Goal: Transaction & Acquisition: Register for event/course

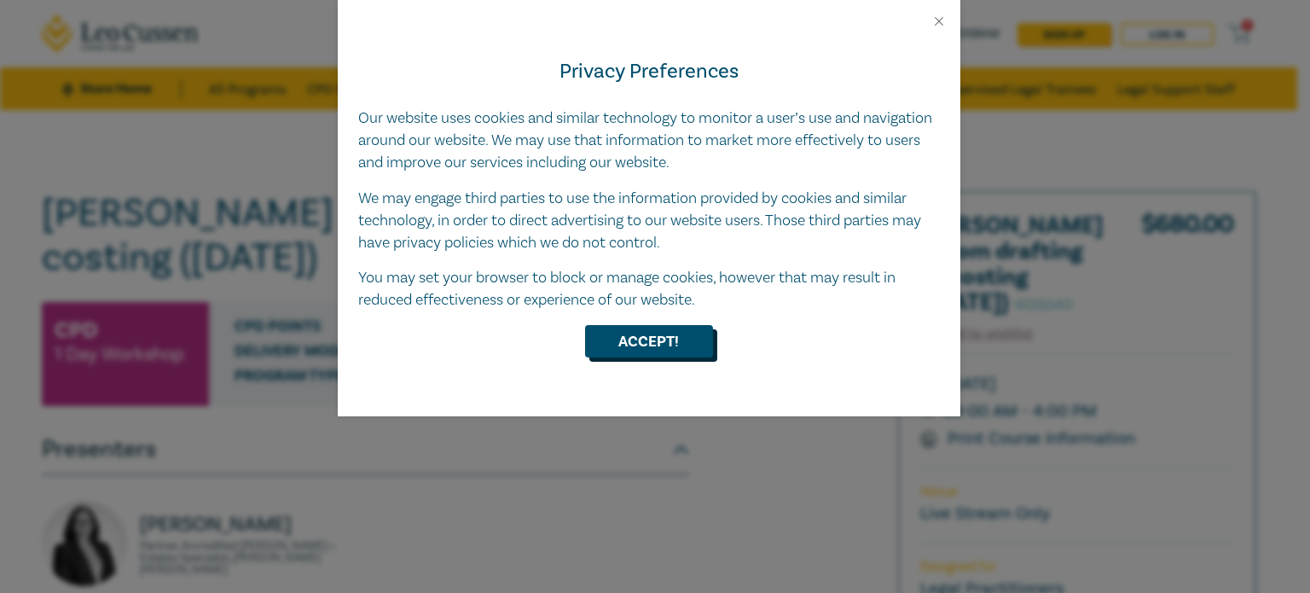
click at [634, 343] on button "Accept!" at bounding box center [649, 341] width 128 height 32
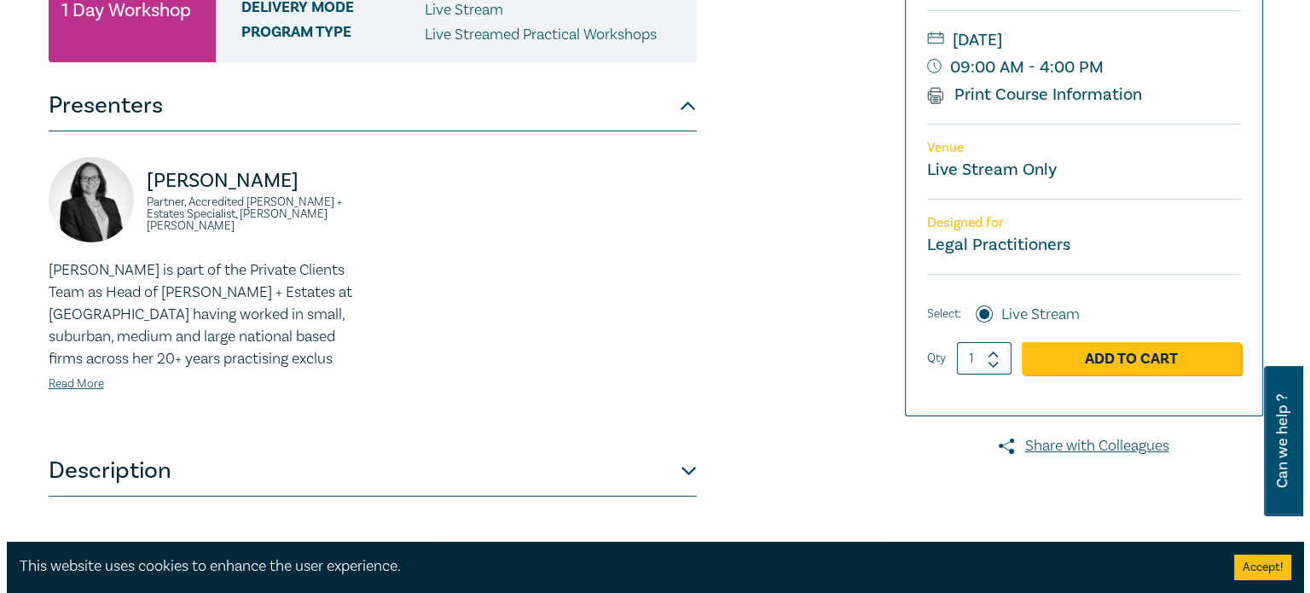
scroll to position [335, 0]
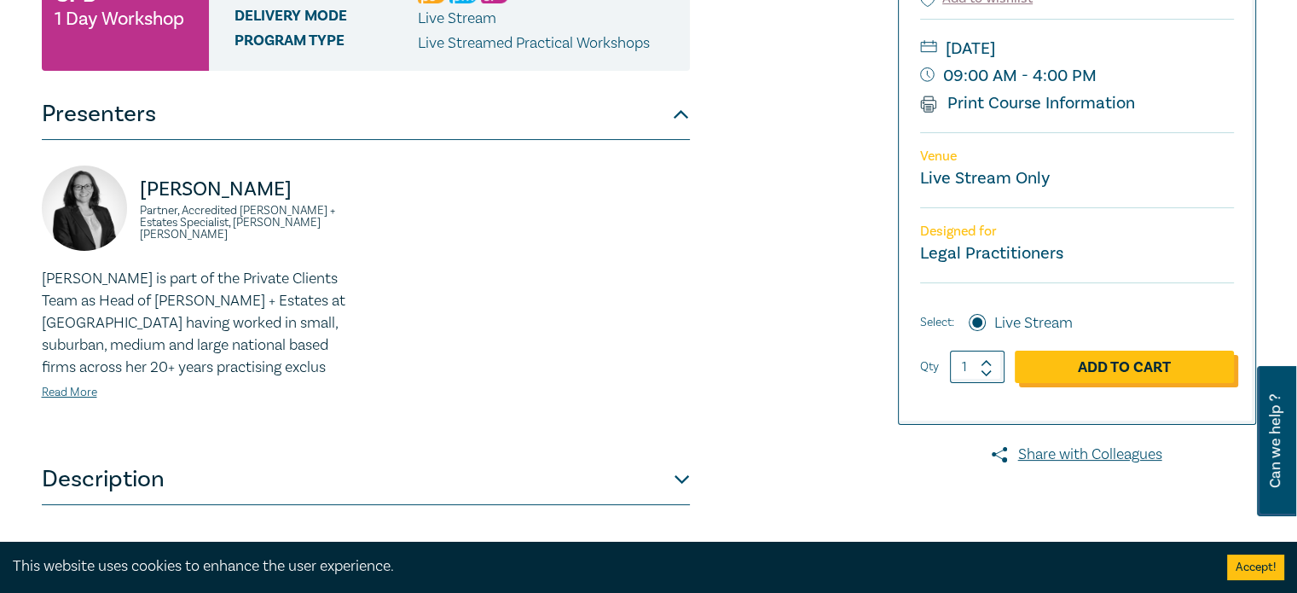
click at [1111, 373] on link "Add to Cart" at bounding box center [1124, 366] width 219 height 32
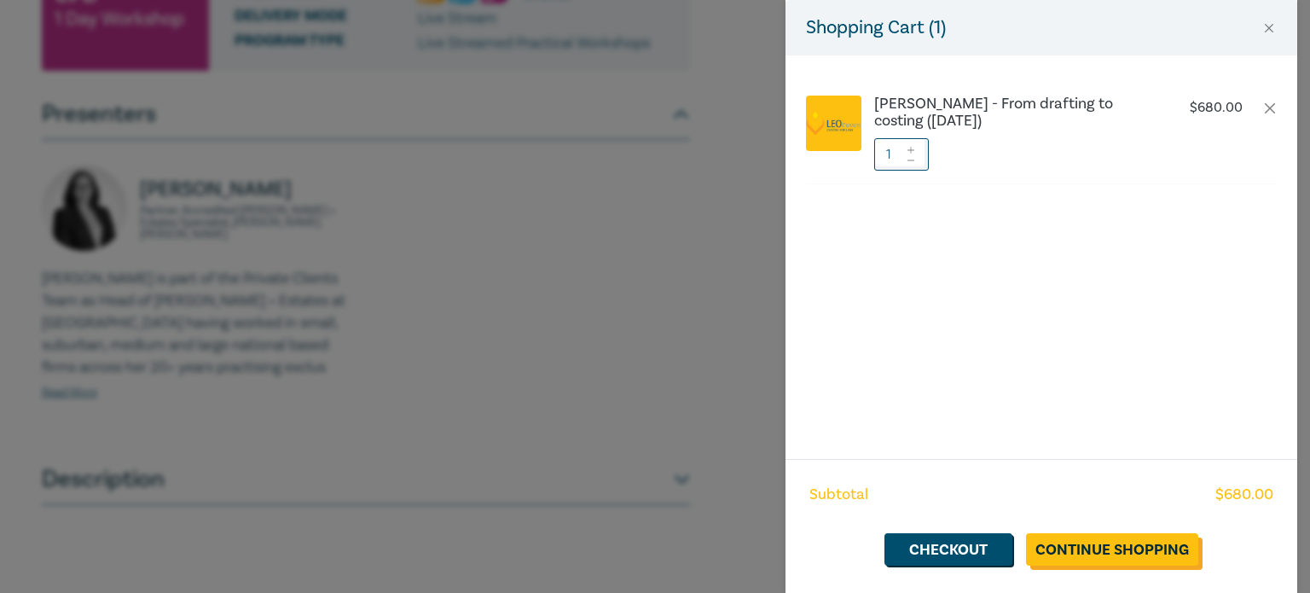
click at [1053, 550] on link "Continue Shopping" at bounding box center [1112, 549] width 172 height 32
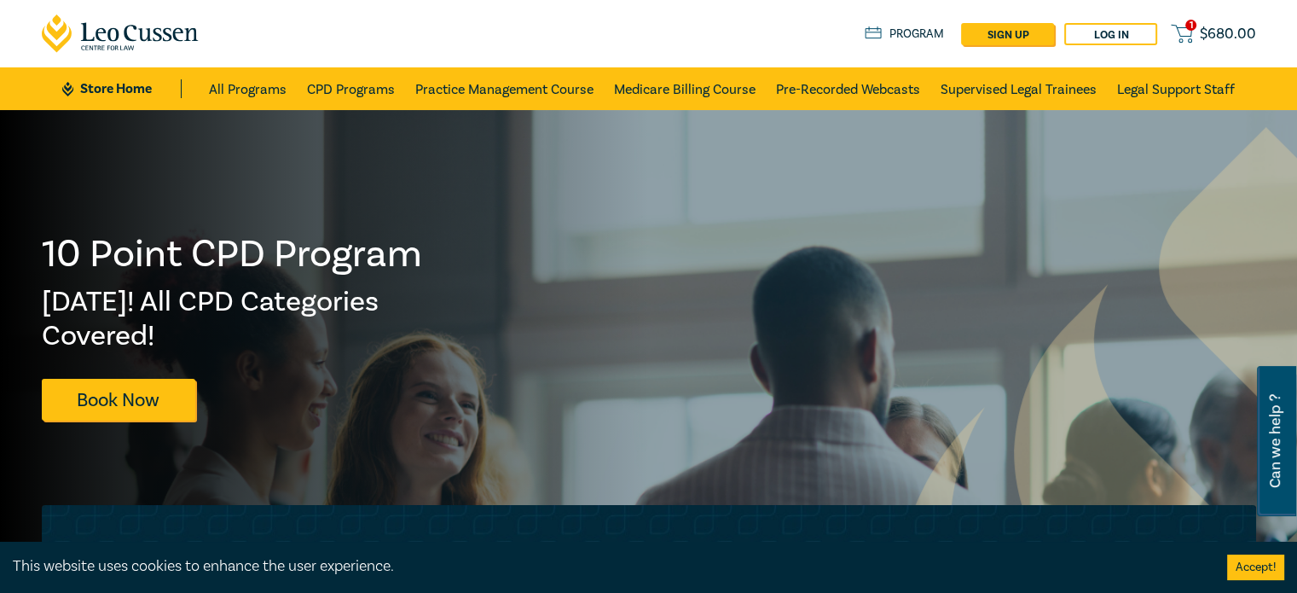
click at [1197, 32] on link "1 $ 680.00" at bounding box center [1213, 33] width 84 height 21
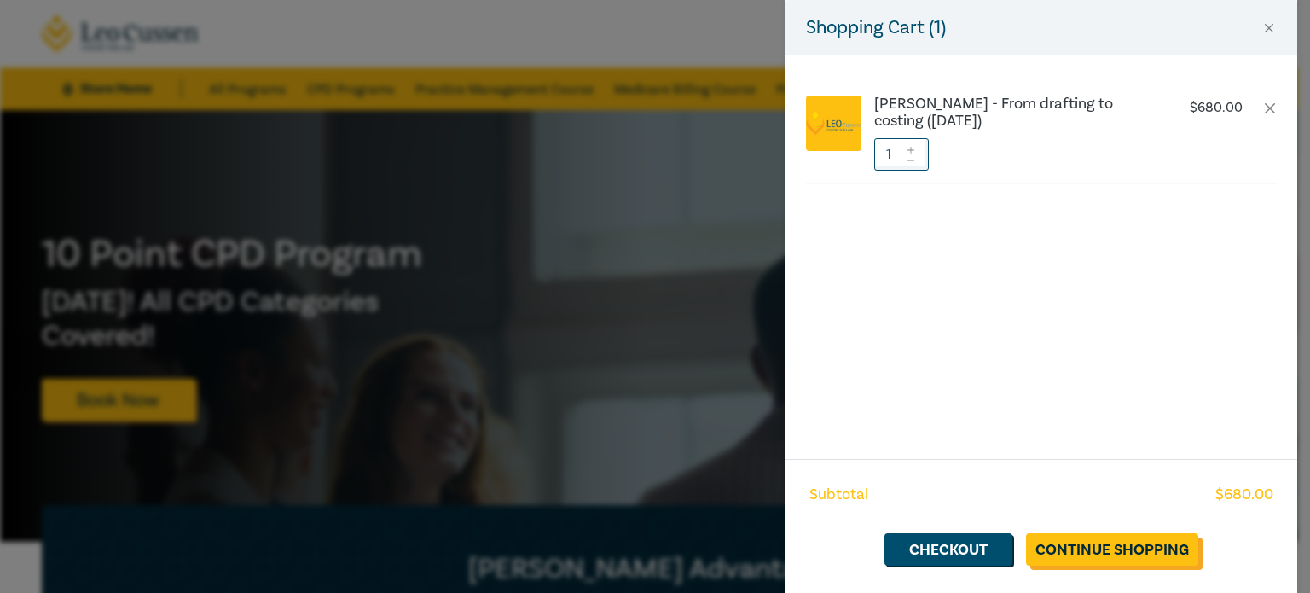
click at [1080, 564] on link "Continue Shopping" at bounding box center [1112, 549] width 172 height 32
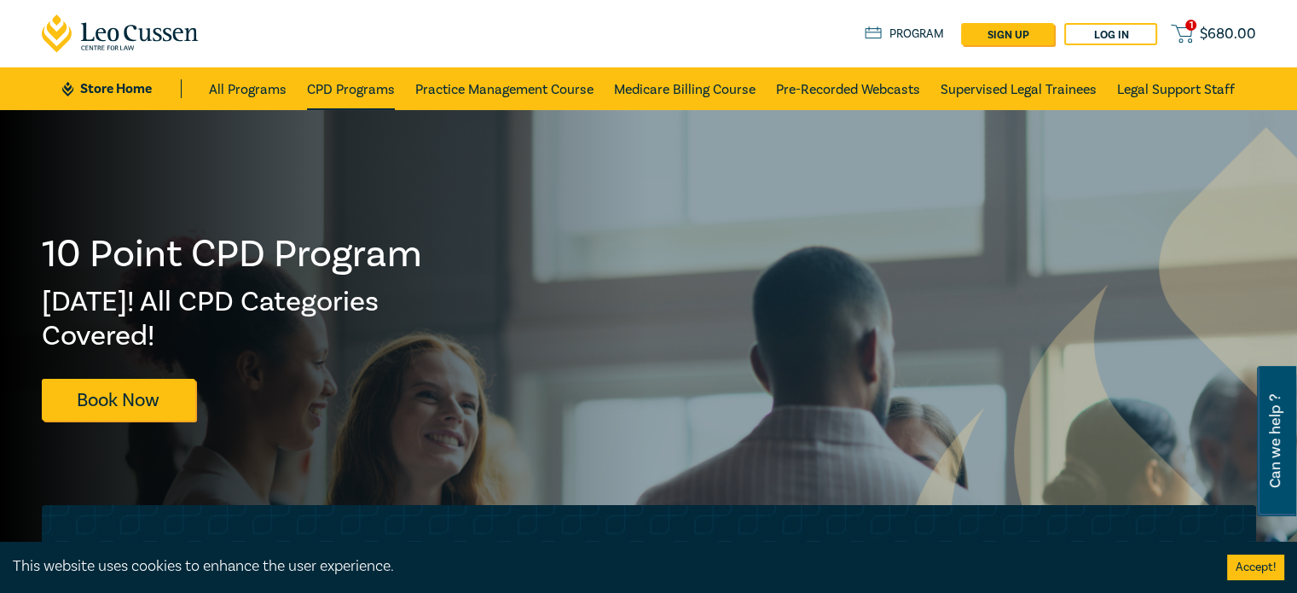
click at [346, 89] on link "CPD Programs" at bounding box center [351, 88] width 88 height 43
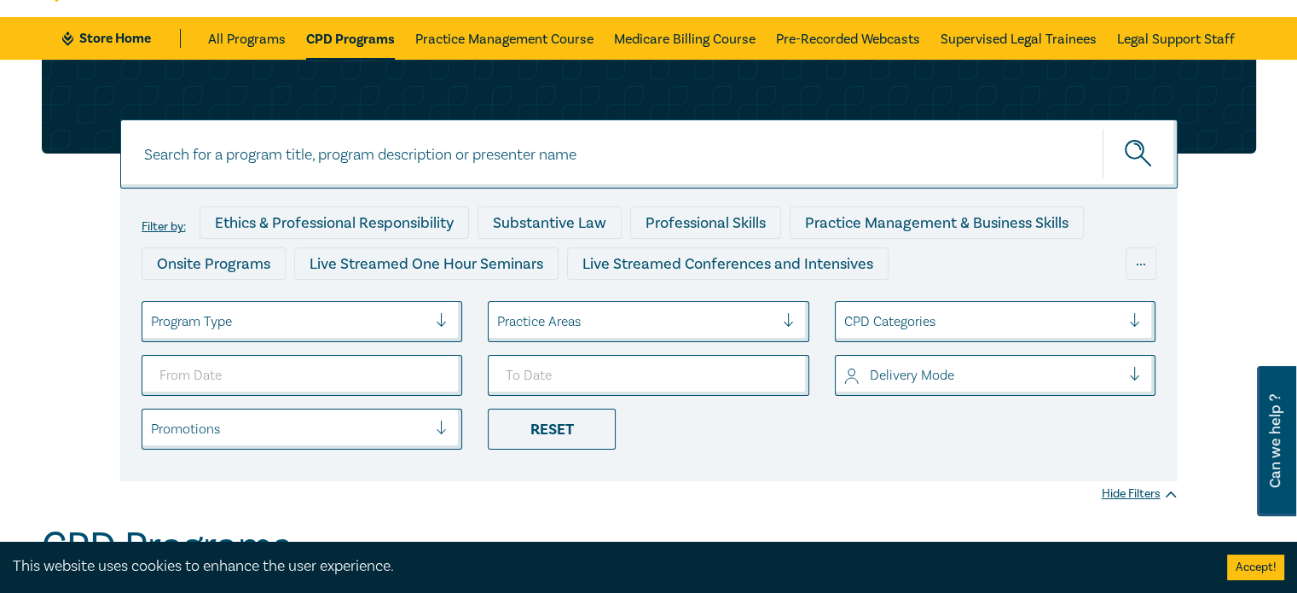
scroll to position [26, 0]
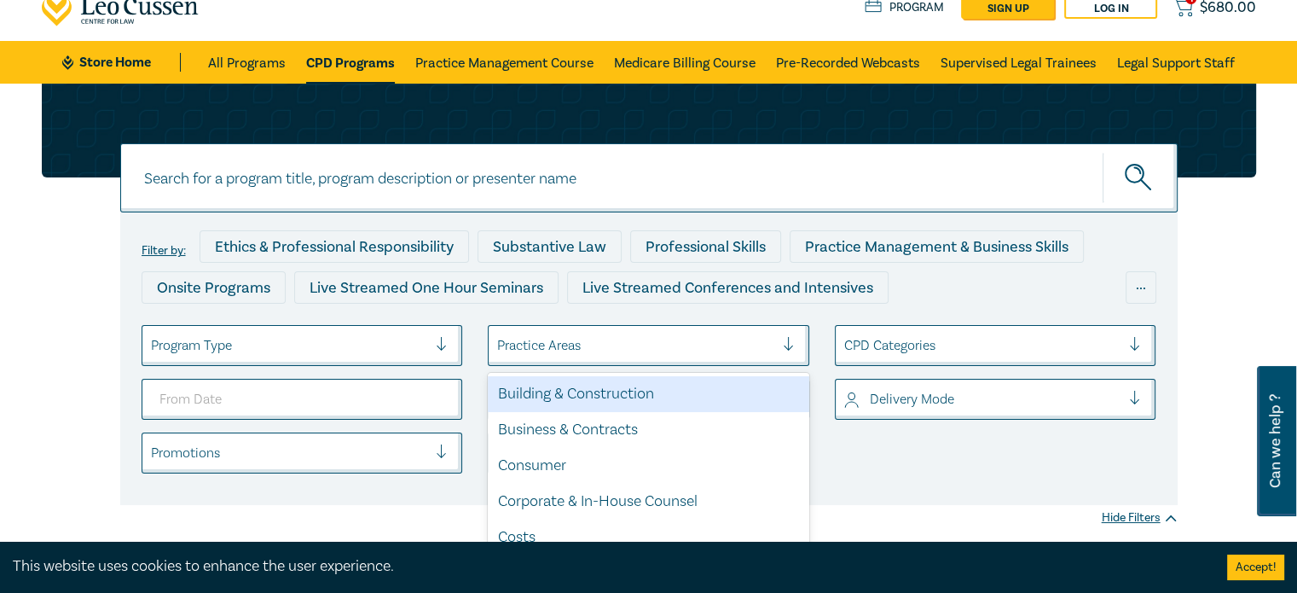
click at [790, 344] on div at bounding box center [796, 345] width 26 height 17
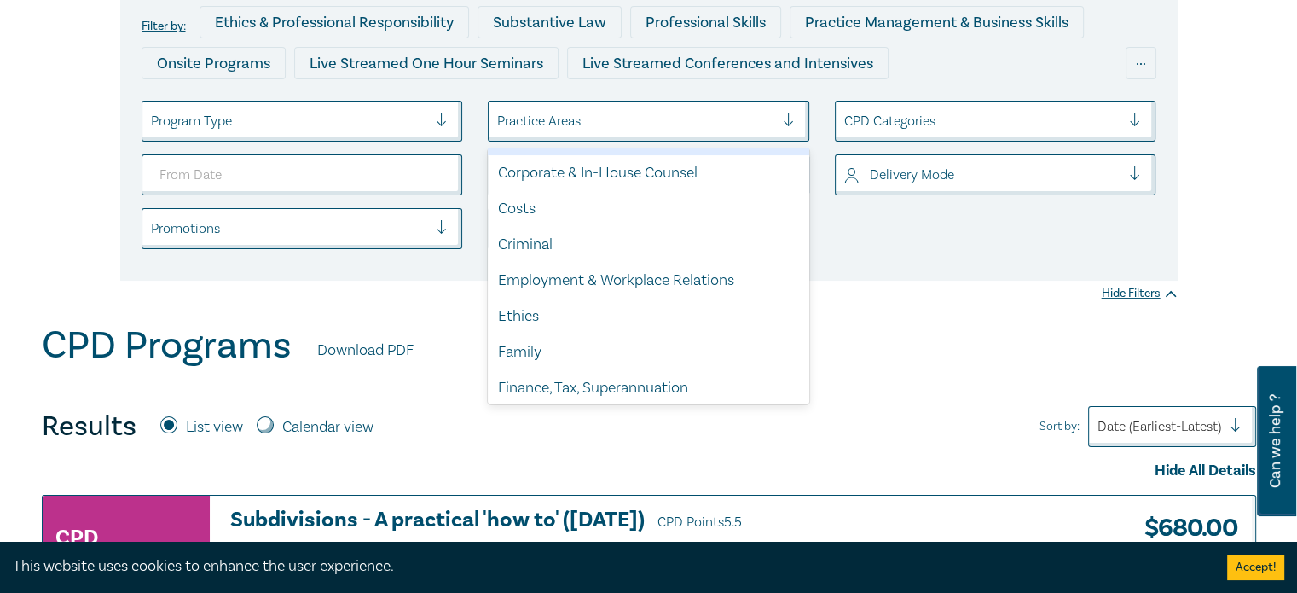
scroll to position [53, 0]
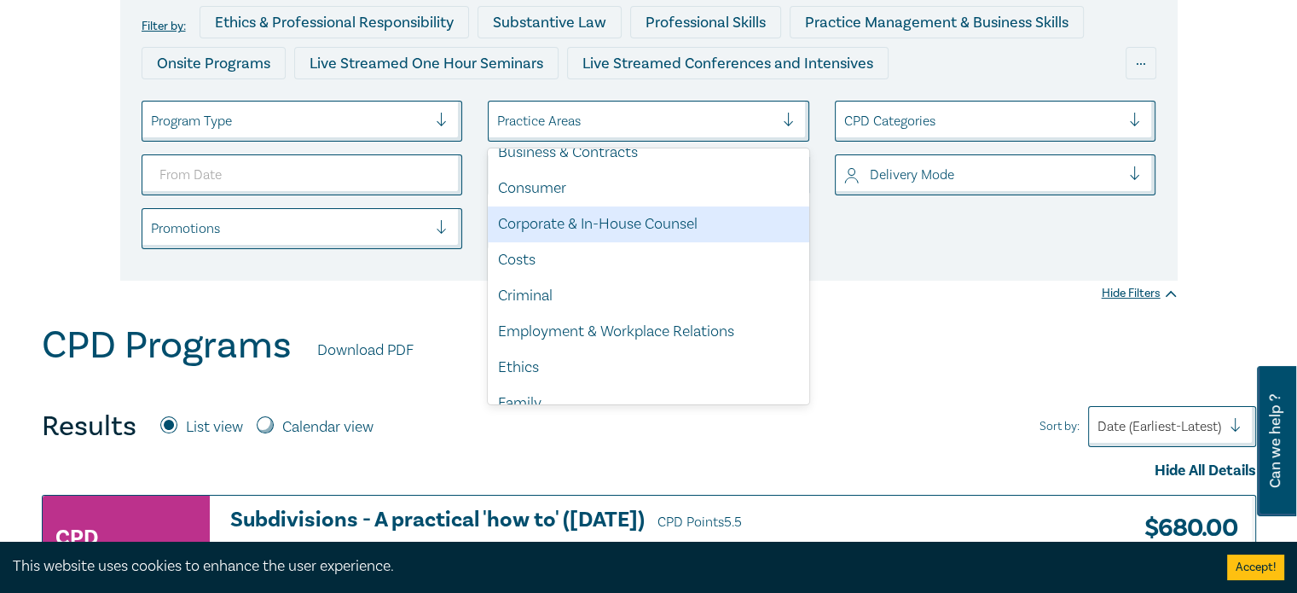
click at [658, 234] on div "Corporate & In-House Counsel" at bounding box center [648, 224] width 321 height 36
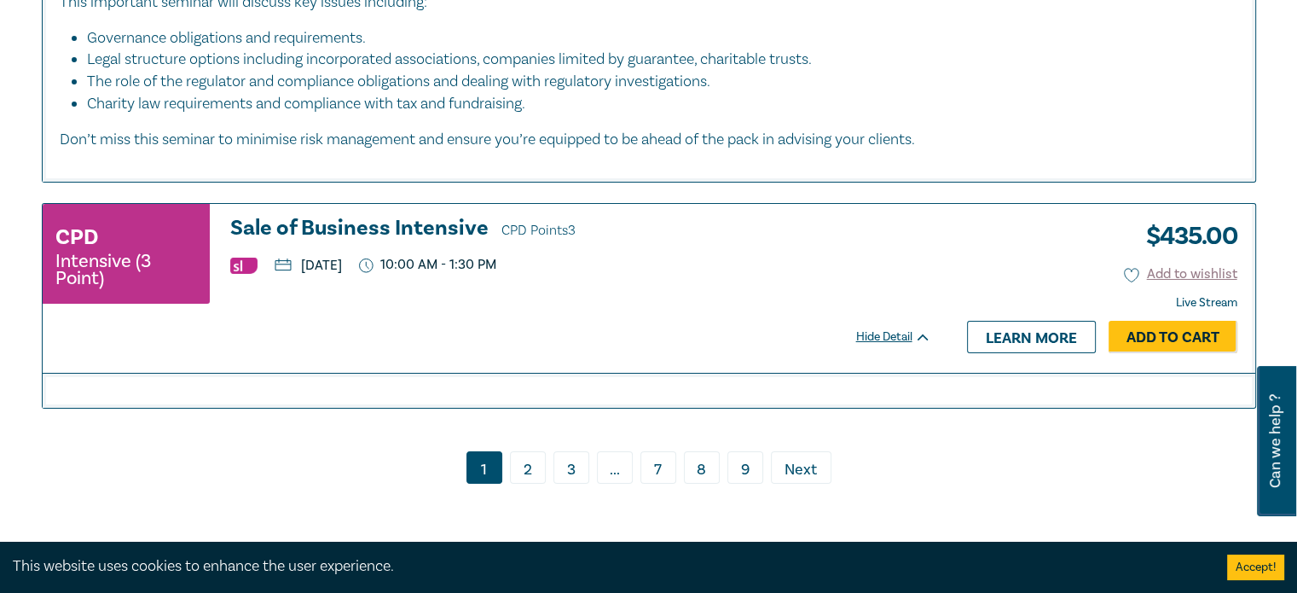
scroll to position [6011, 0]
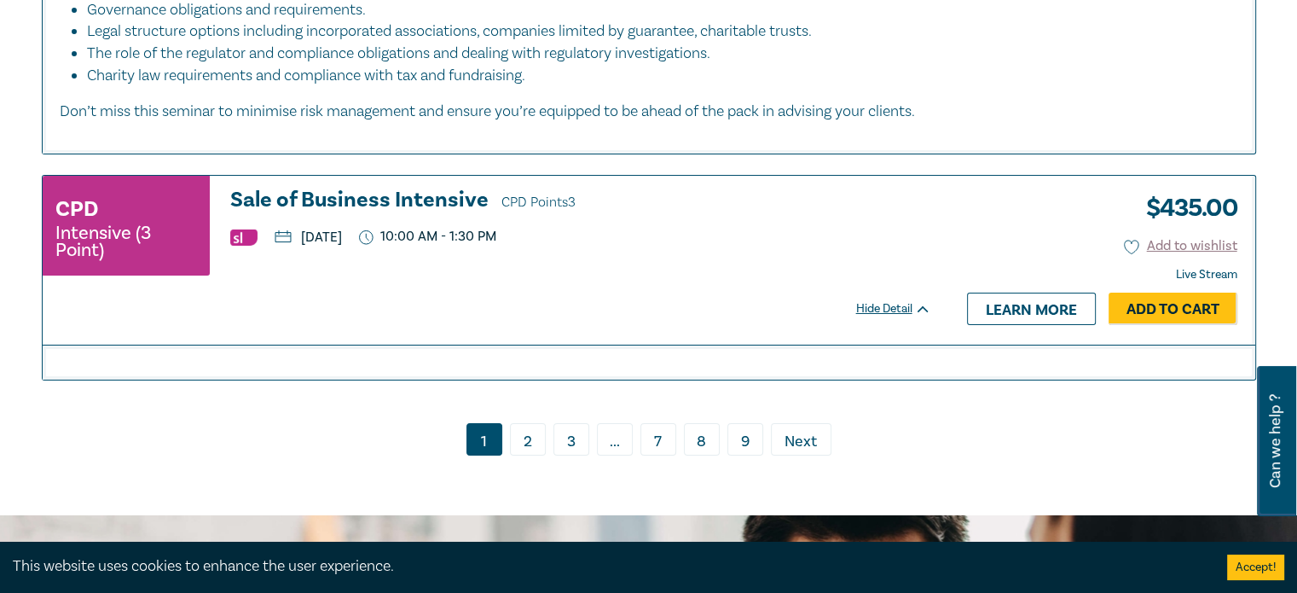
click at [525, 423] on link "2" at bounding box center [528, 439] width 36 height 32
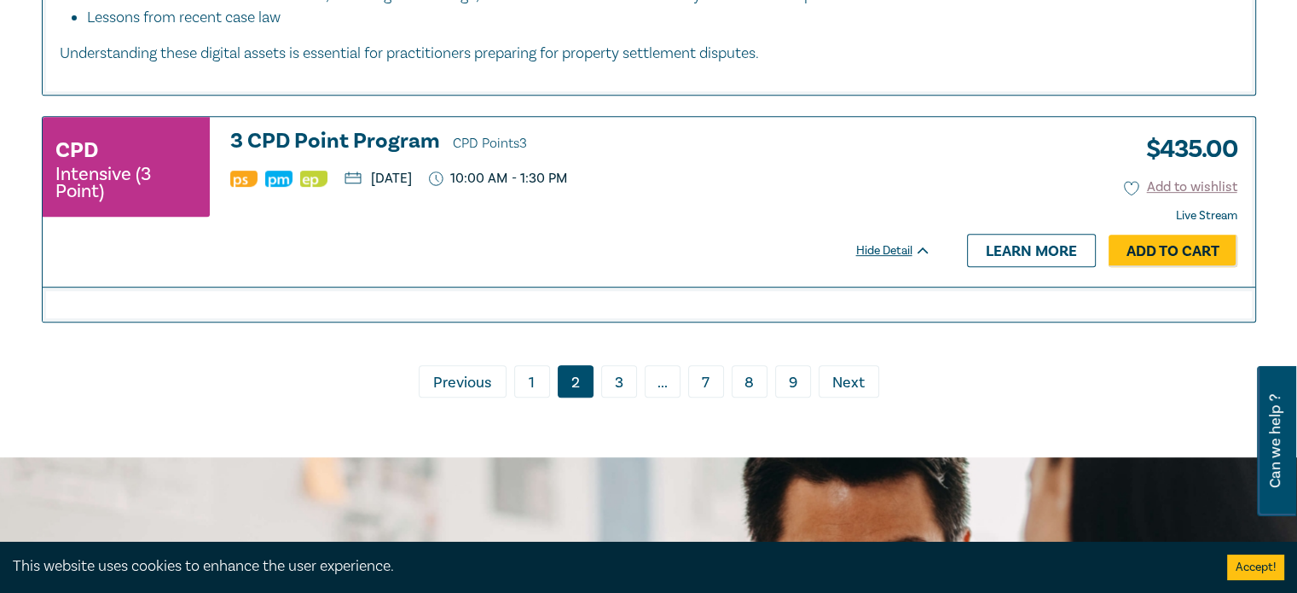
scroll to position [7282, 0]
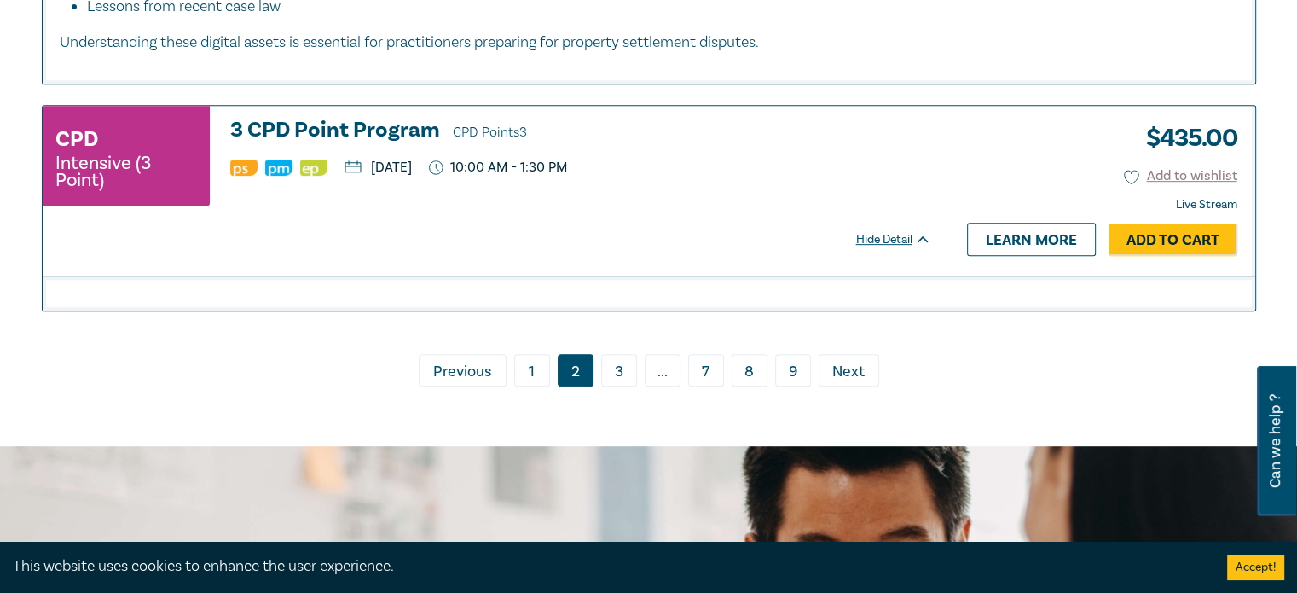
click at [616, 354] on link "3" at bounding box center [619, 370] width 36 height 32
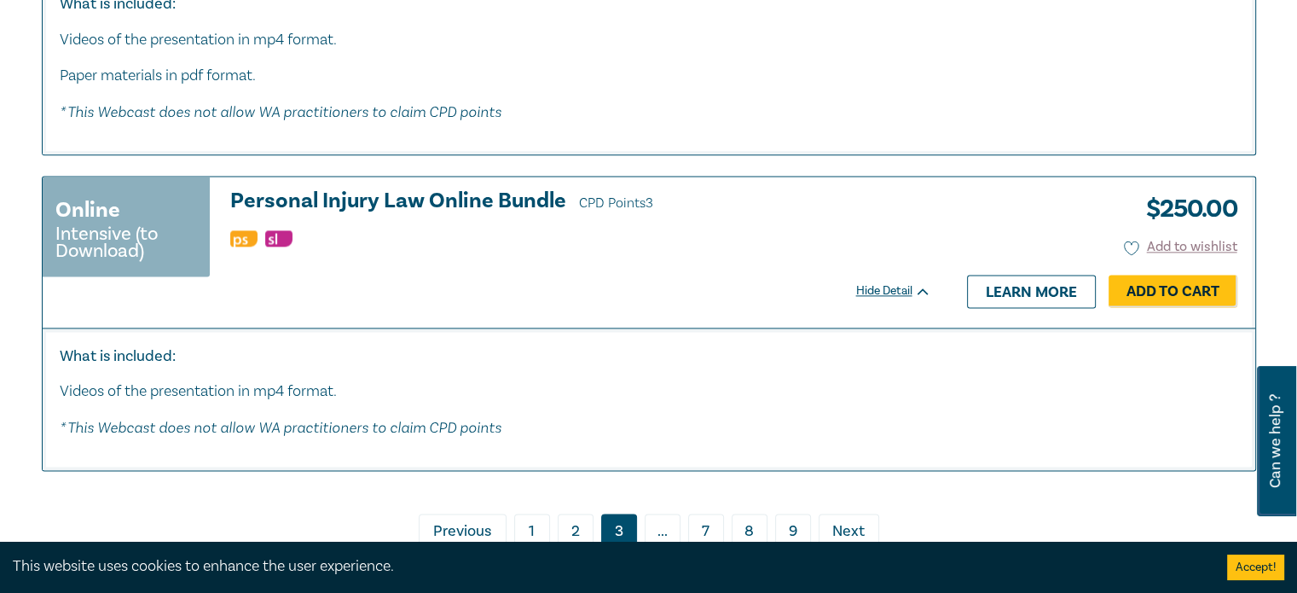
scroll to position [9113, 0]
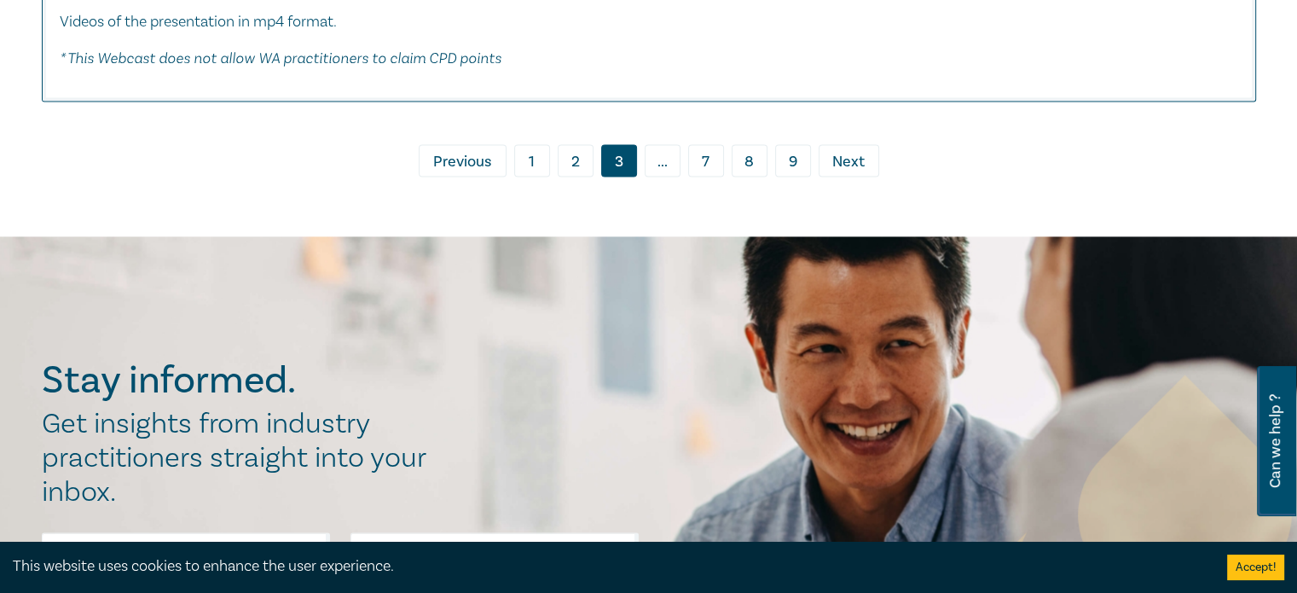
click at [665, 148] on span "..." at bounding box center [663, 160] width 36 height 32
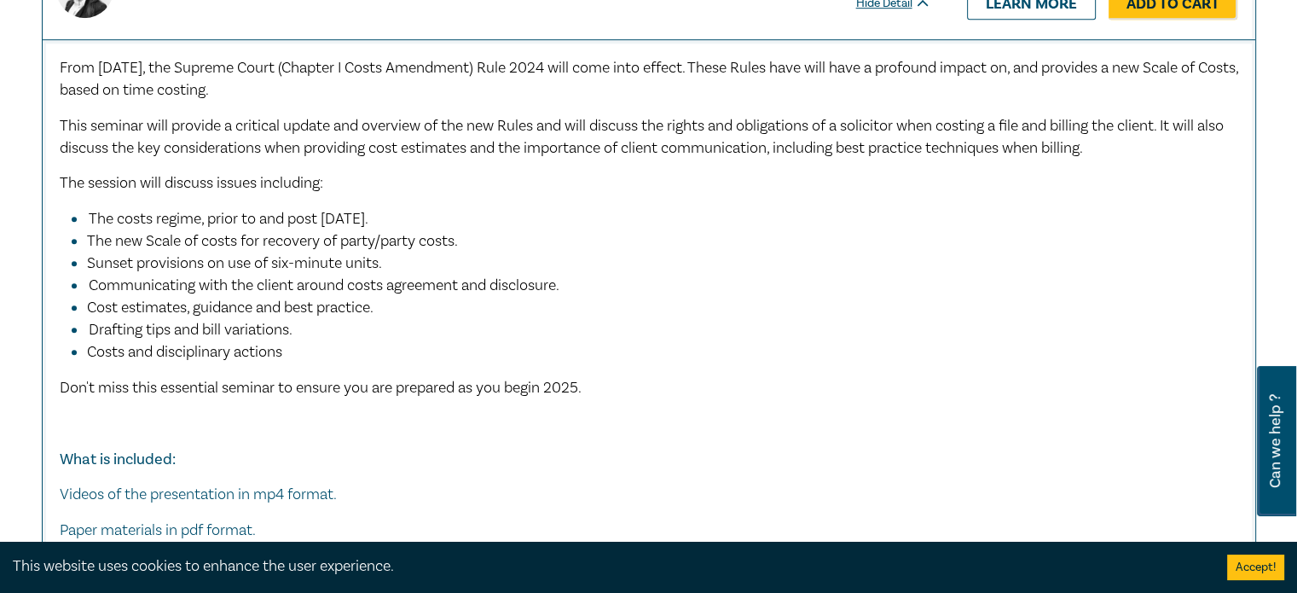
scroll to position [0, 0]
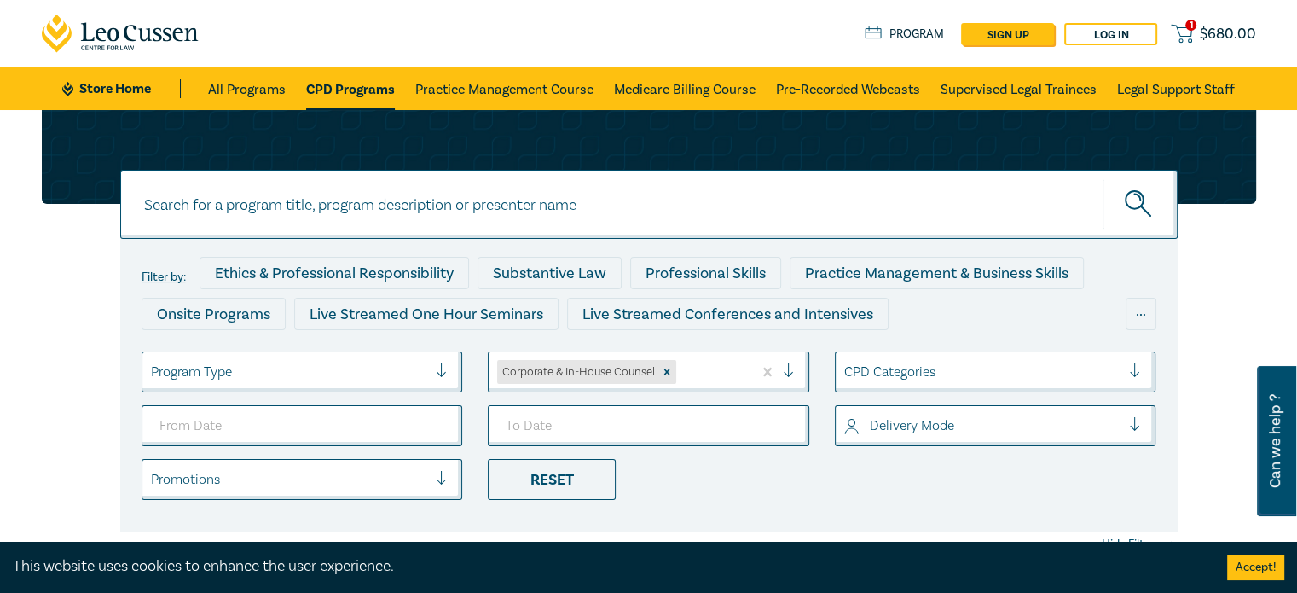
click at [1021, 378] on div at bounding box center [982, 372] width 277 height 22
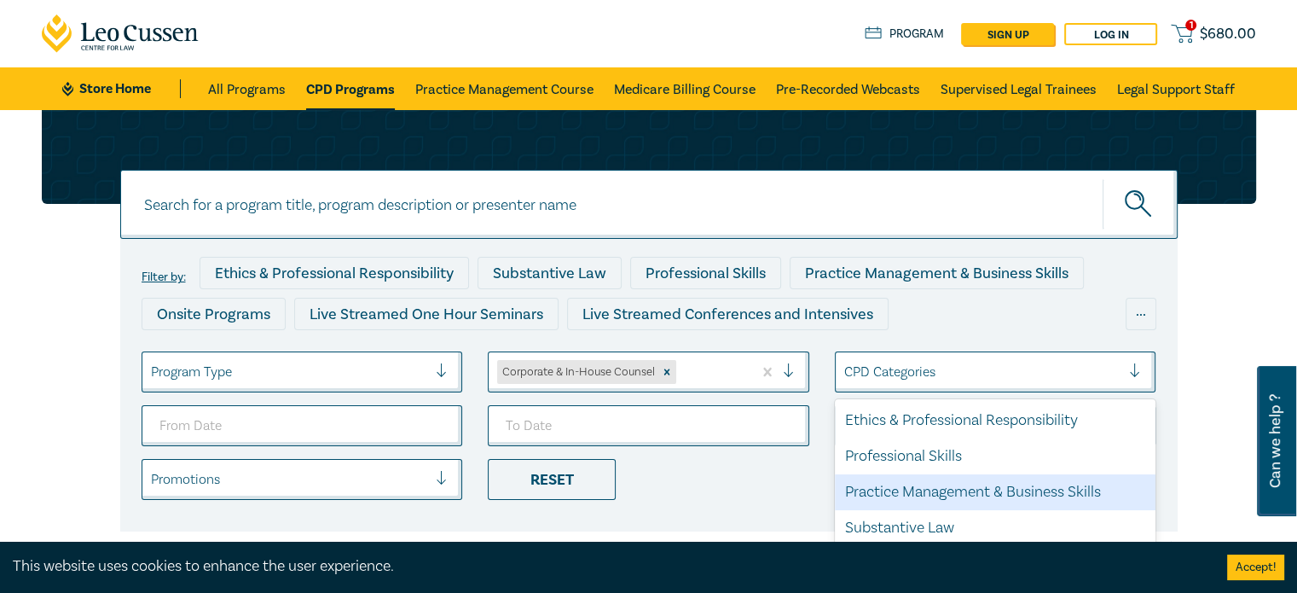
click at [1066, 497] on div "Practice Management & Business Skills" at bounding box center [995, 492] width 321 height 36
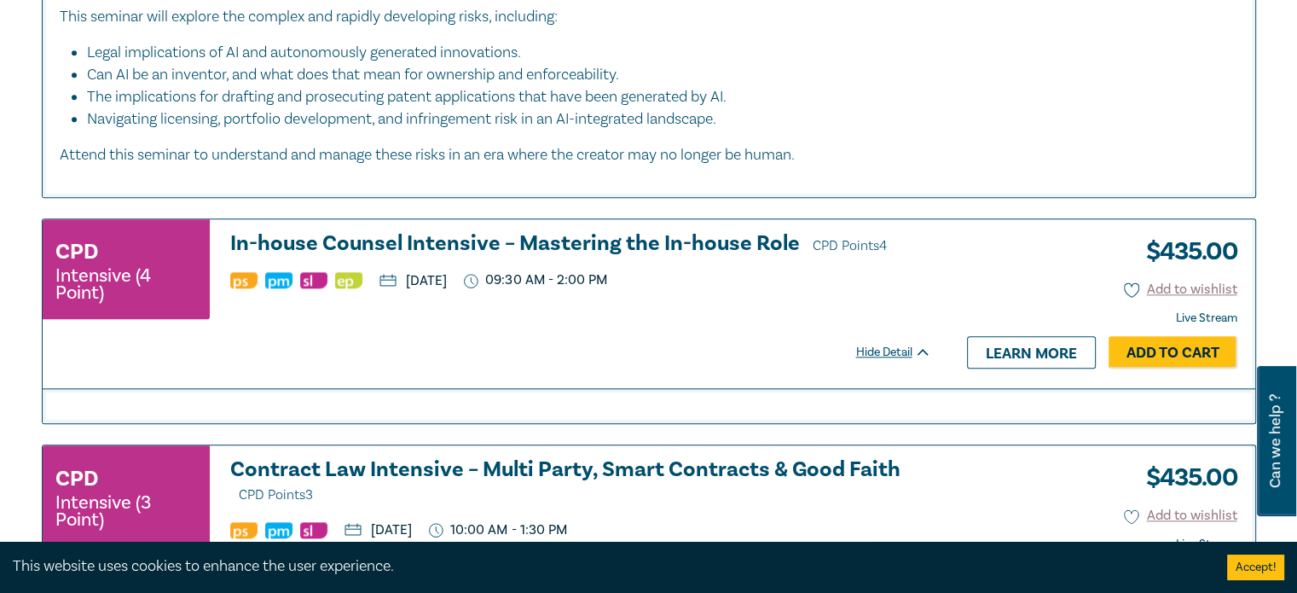
scroll to position [1886, 0]
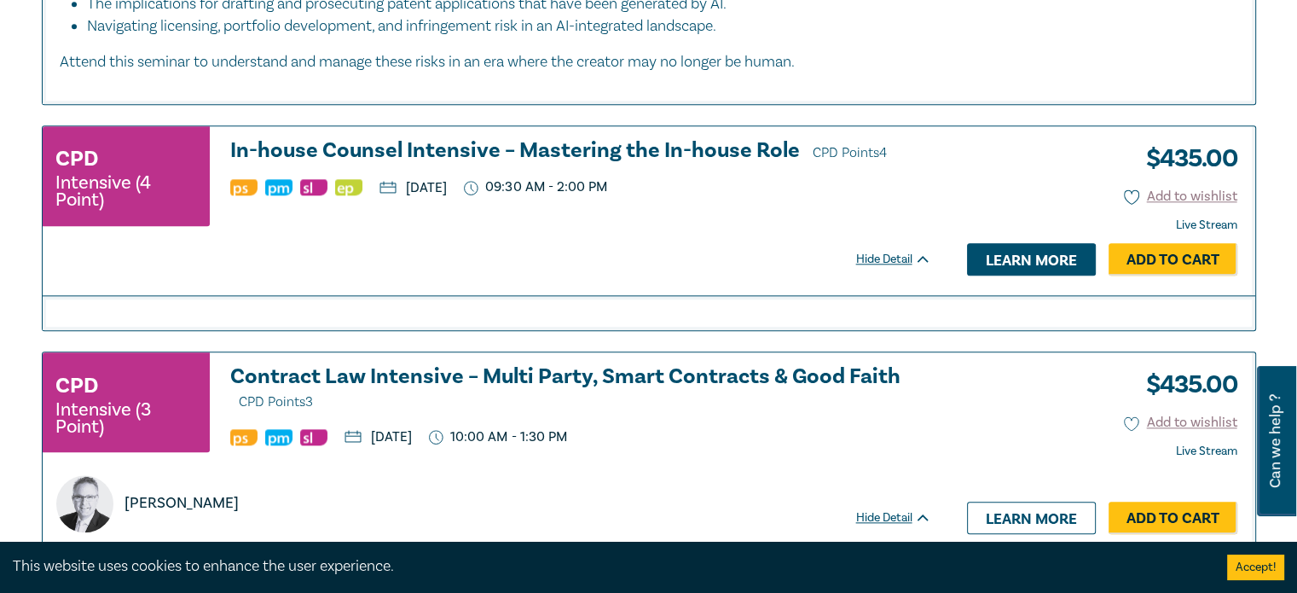
click at [1018, 252] on link "Learn more" at bounding box center [1031, 259] width 129 height 32
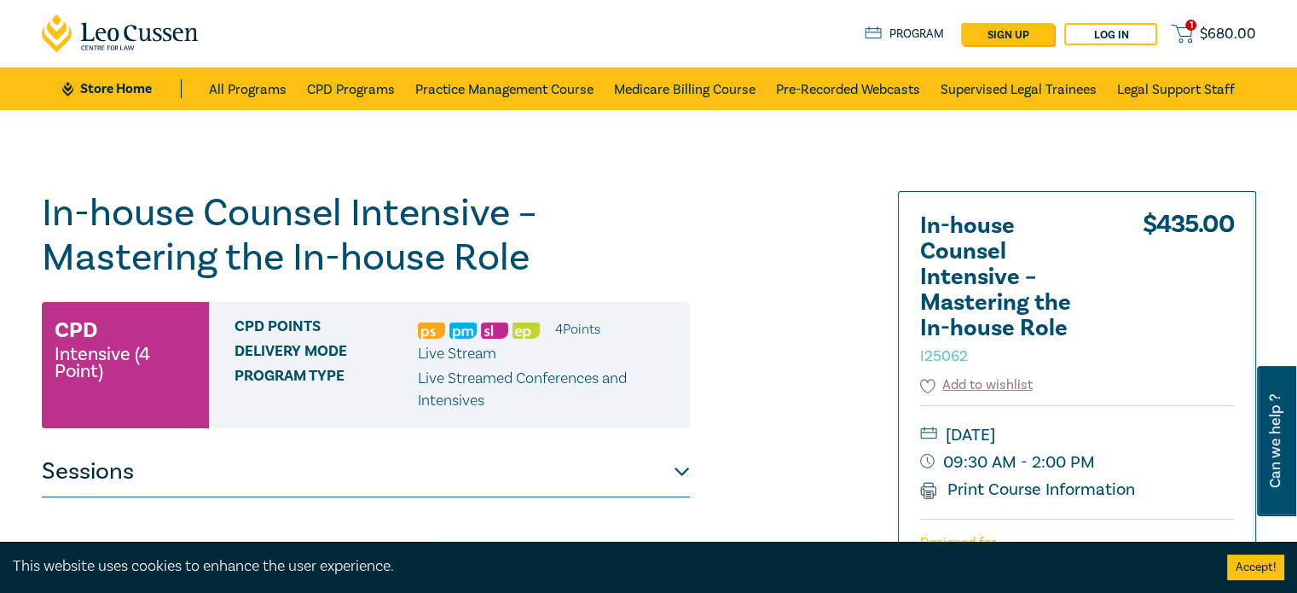
click at [1221, 38] on span "$ 680.00" at bounding box center [1228, 34] width 56 height 19
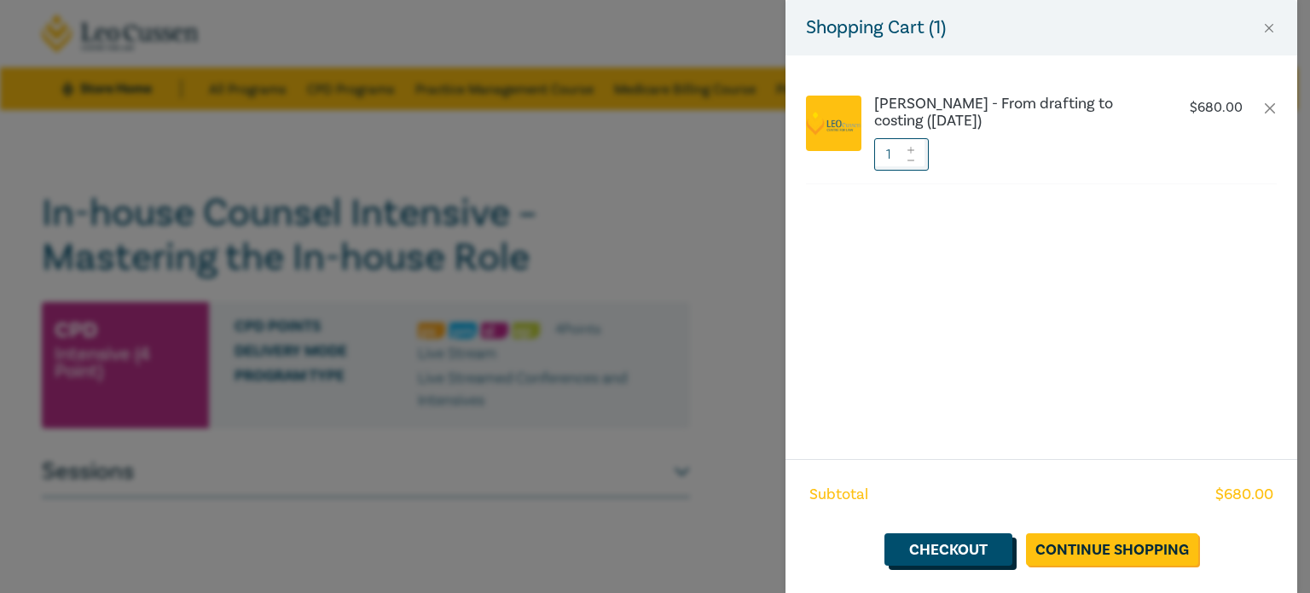
click at [926, 551] on link "Checkout" at bounding box center [948, 549] width 128 height 32
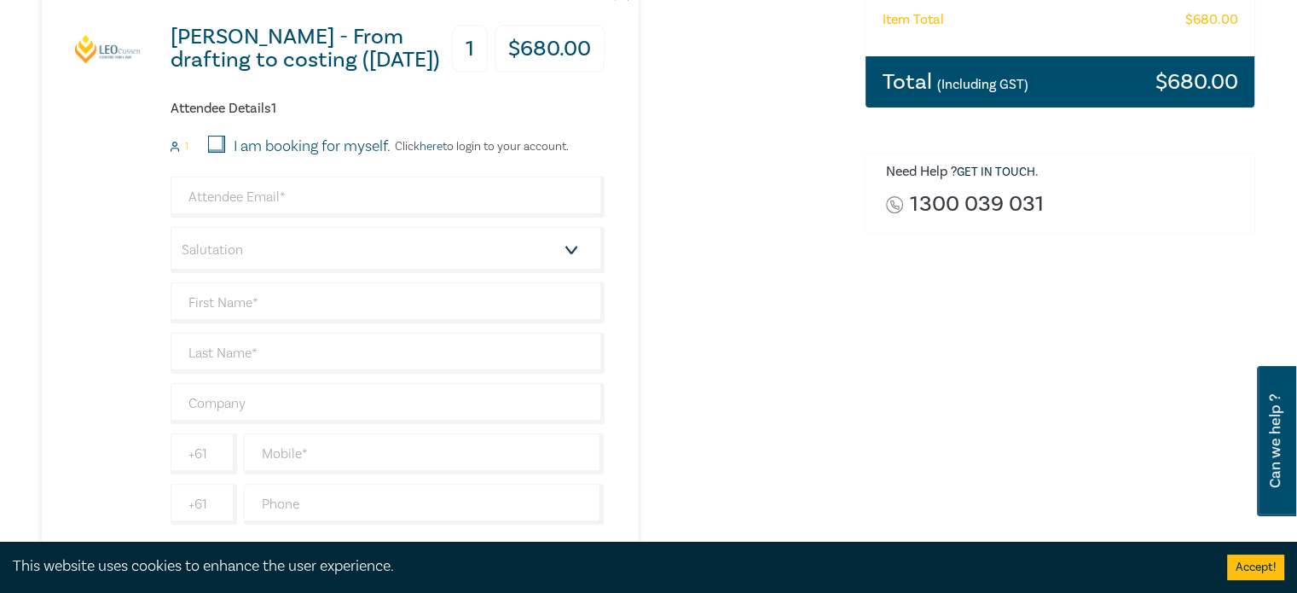
scroll to position [366, 0]
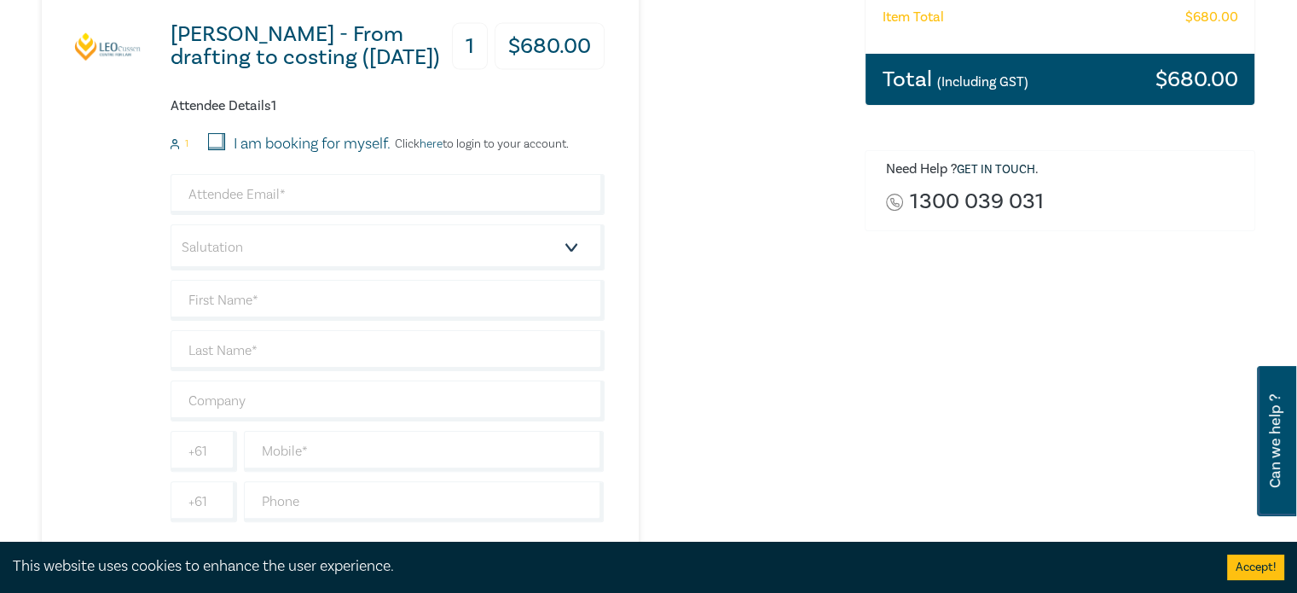
click at [215, 131] on div "Attendee Details 1 1 I am booking for myself. Click here to login to your accou…" at bounding box center [388, 310] width 434 height 424
click at [216, 139] on input "I am booking for myself." at bounding box center [216, 141] width 17 height 17
checkbox input "true"
click at [217, 200] on input "email" at bounding box center [388, 194] width 434 height 41
type input "jacqueline.cameron@cam.org.au"
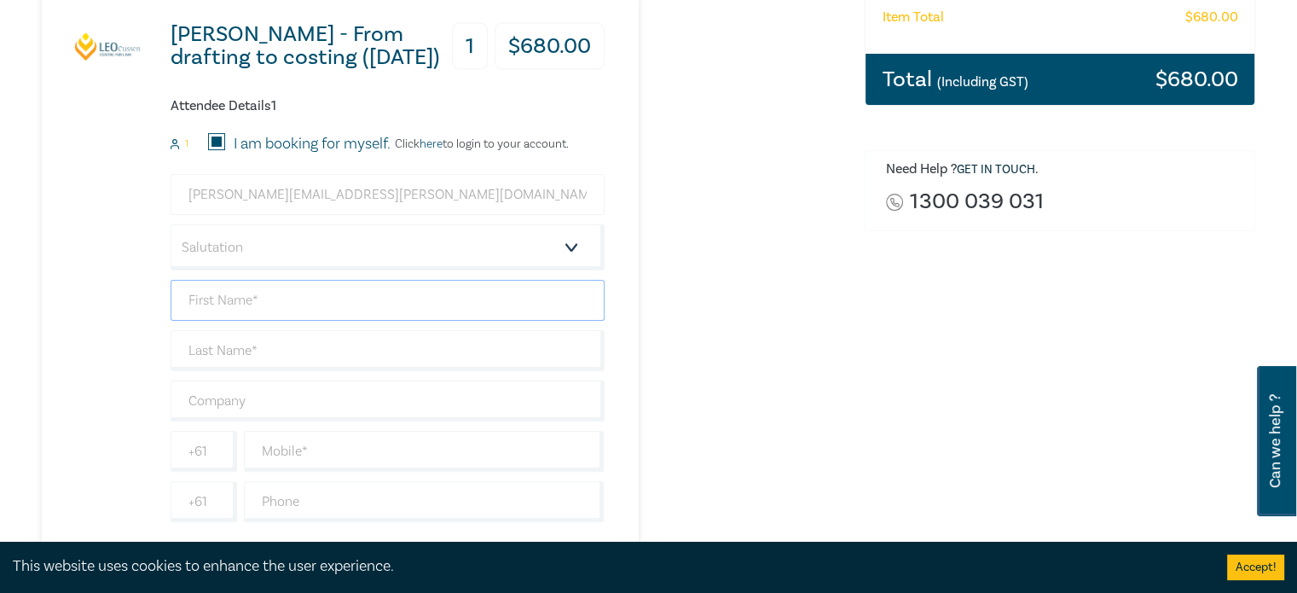
type input "[PERSON_NAME]"
type input "CAM"
type input "0477579131"
type input "[GEOGRAPHIC_DATA]"
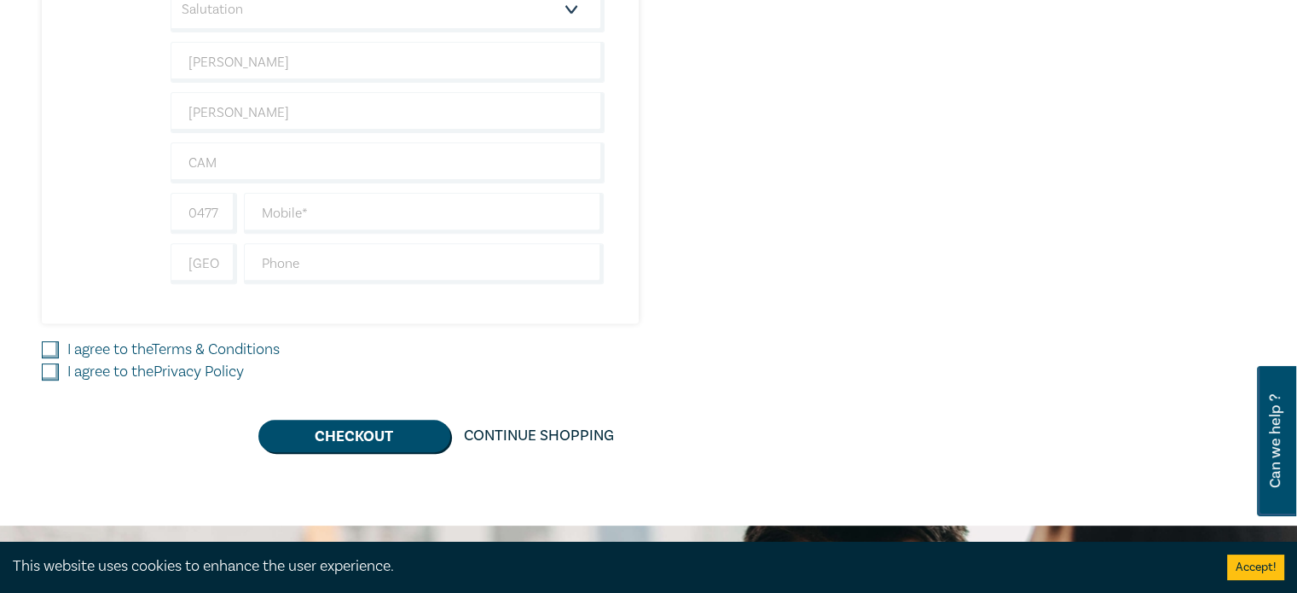
scroll to position [621, 0]
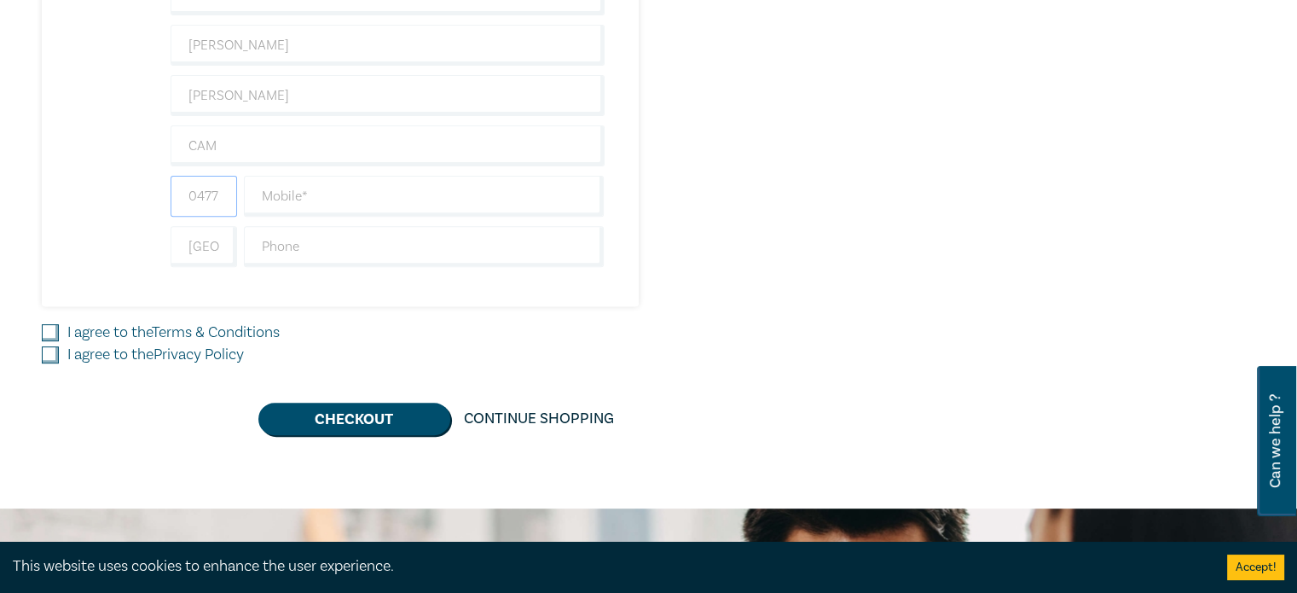
click at [223, 198] on input "0477579131" at bounding box center [204, 196] width 67 height 41
click at [293, 204] on input "text" at bounding box center [424, 196] width 361 height 41
type input "0477579131"
drag, startPoint x: 226, startPoint y: 194, endPoint x: 116, endPoint y: 197, distance: 110.0
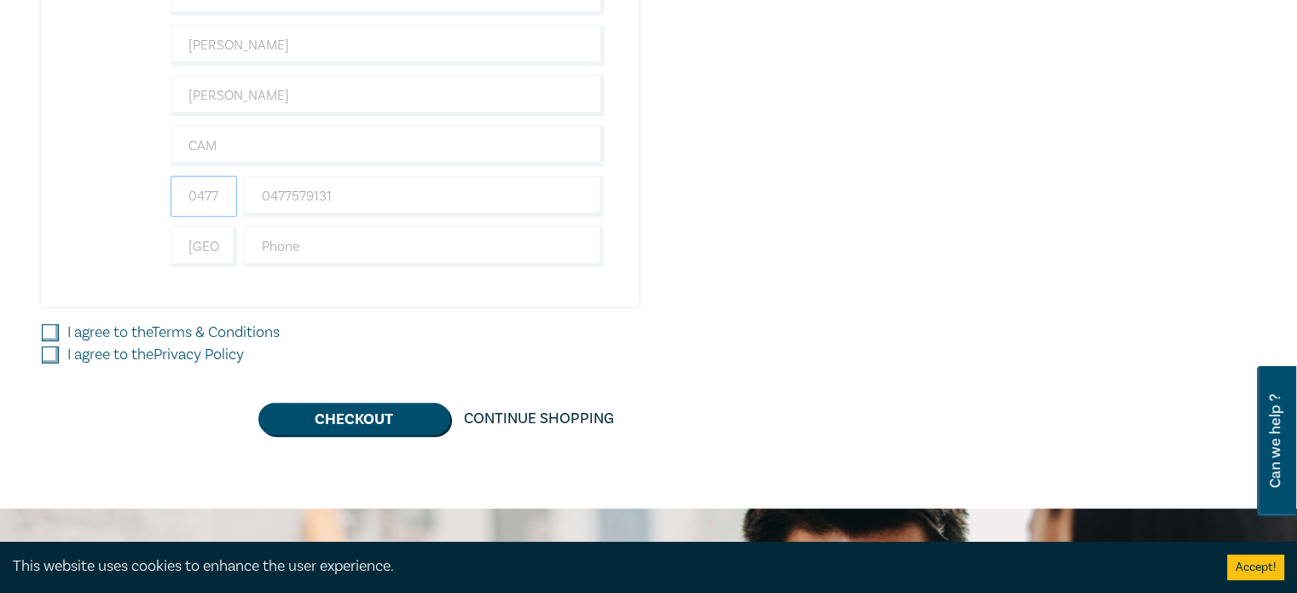
click at [116, 197] on div "Wills - From drafting to costing (August 2025) 1 $ 680.00 Attendee Details 1 1 …" at bounding box center [323, 14] width 563 height 584
type input "+61"
click at [203, 231] on input "[GEOGRAPHIC_DATA]" at bounding box center [204, 246] width 67 height 41
click at [287, 234] on input "text" at bounding box center [424, 246] width 361 height 41
click at [200, 241] on input "[GEOGRAPHIC_DATA]" at bounding box center [204, 246] width 67 height 41
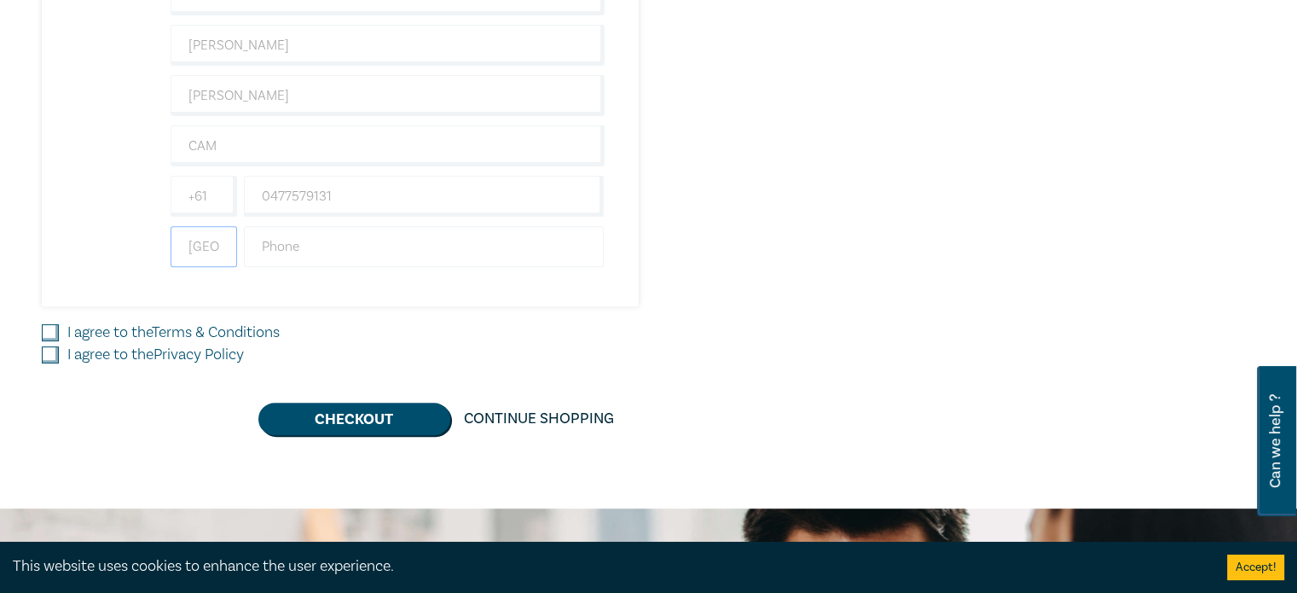
scroll to position [0, 20]
drag, startPoint x: 184, startPoint y: 245, endPoint x: 287, endPoint y: 255, distance: 103.7
click at [287, 255] on div "[GEOGRAPHIC_DATA]" at bounding box center [387, 246] width 441 height 41
click at [320, 246] on input "text" at bounding box center [424, 246] width 361 height 41
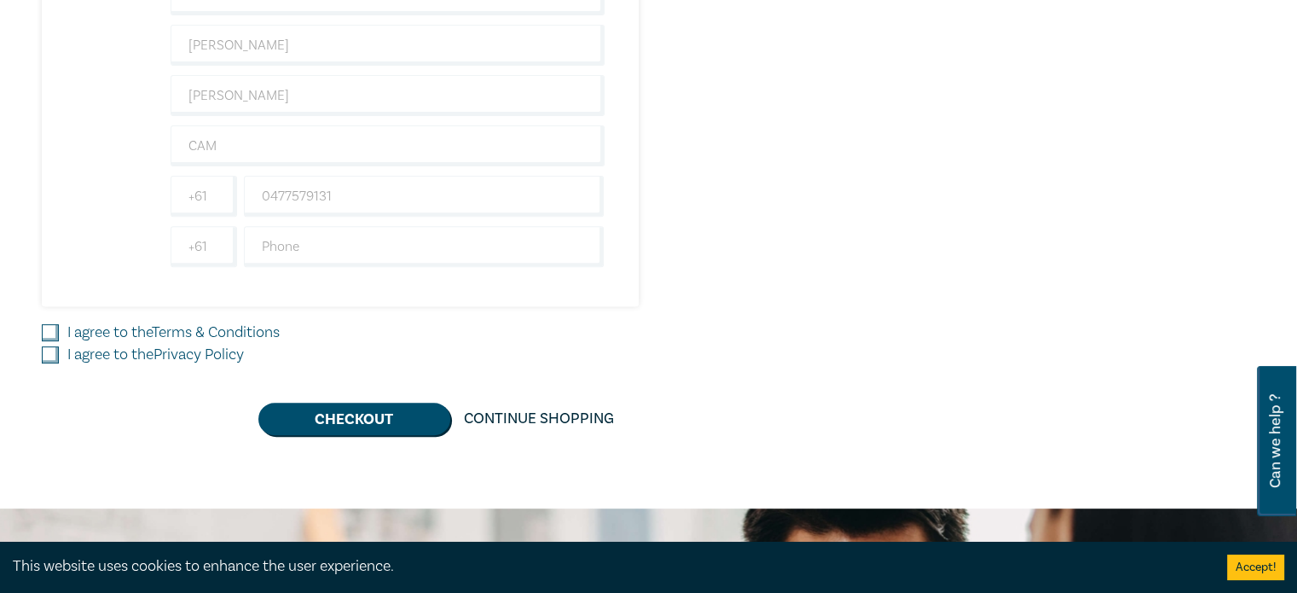
drag, startPoint x: 50, startPoint y: 329, endPoint x: 45, endPoint y: 350, distance: 21.1
click at [50, 329] on input "I agree to the Terms & Conditions" at bounding box center [50, 332] width 17 height 17
checkbox input "true"
click at [45, 356] on input "I agree to the Privacy Policy" at bounding box center [50, 354] width 17 height 17
checkbox input "true"
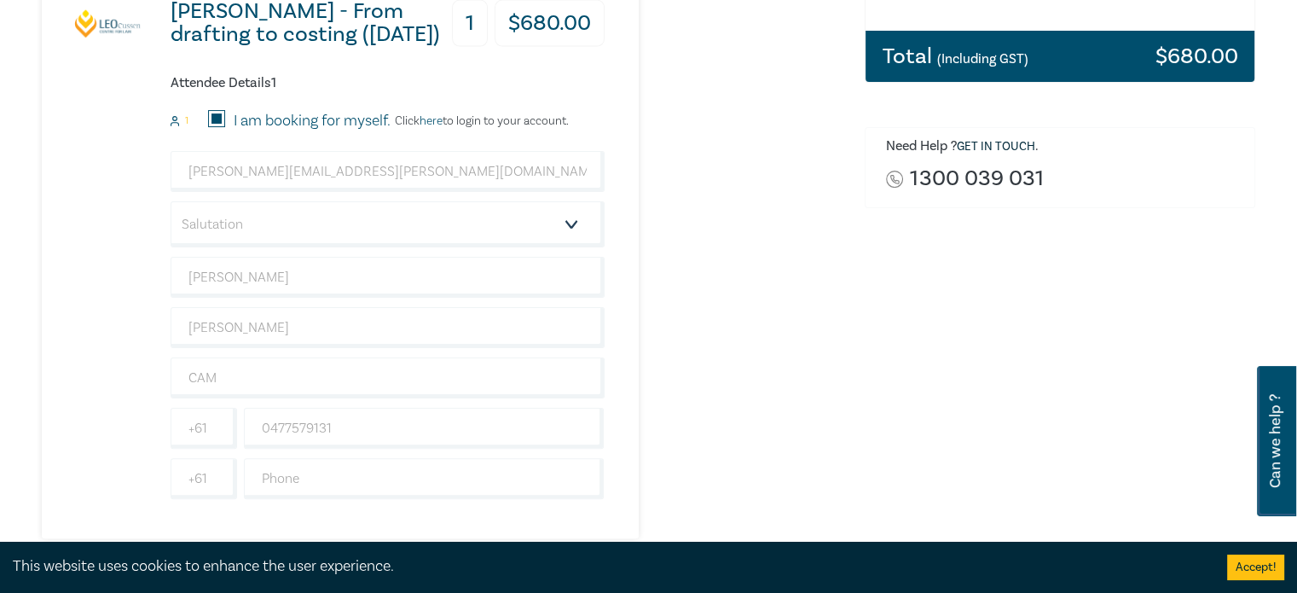
scroll to position [409, 0]
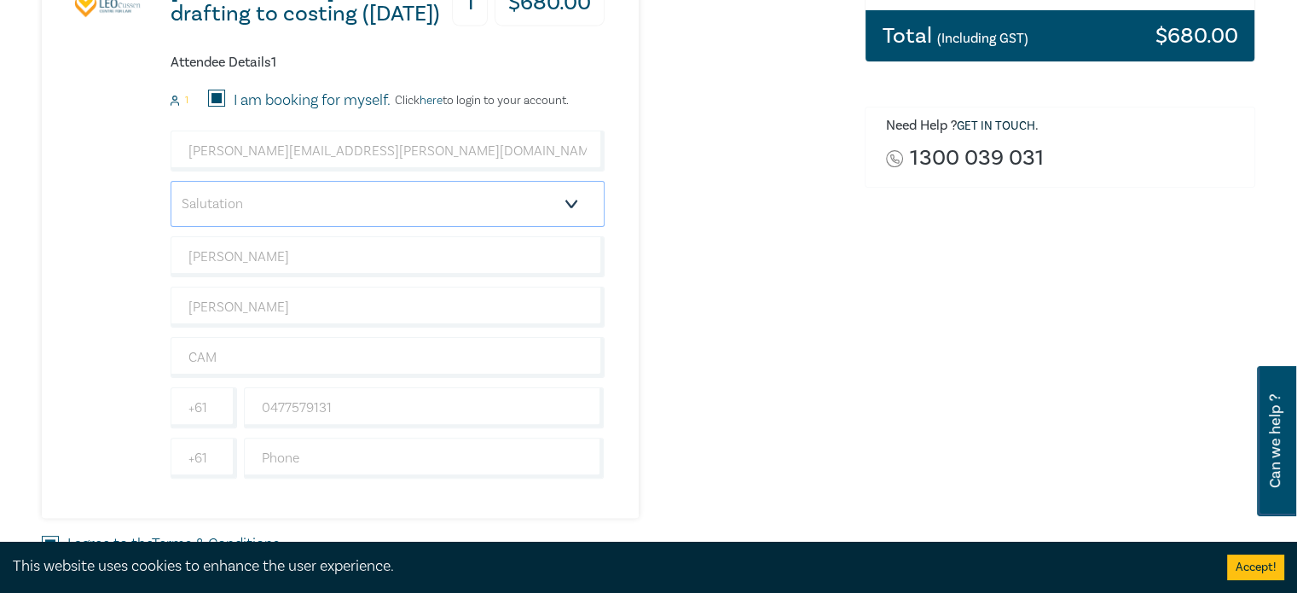
click at [562, 204] on select "Salutation Mr. Mrs. Ms. Miss Dr. Prof. Other" at bounding box center [388, 204] width 434 height 46
select select "Mrs."
click at [171, 181] on select "Salutation Mr. Mrs. Ms. Miss Dr. Prof. Other" at bounding box center [388, 204] width 434 height 46
click at [327, 459] on input "text" at bounding box center [424, 457] width 361 height 41
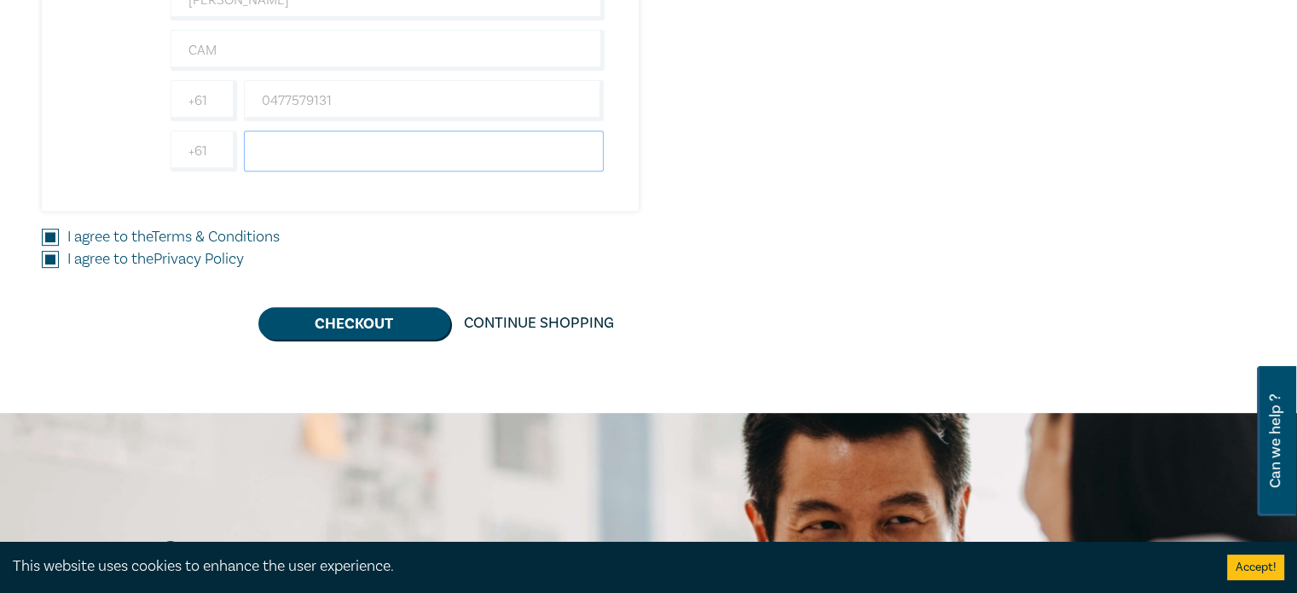
scroll to position [720, 0]
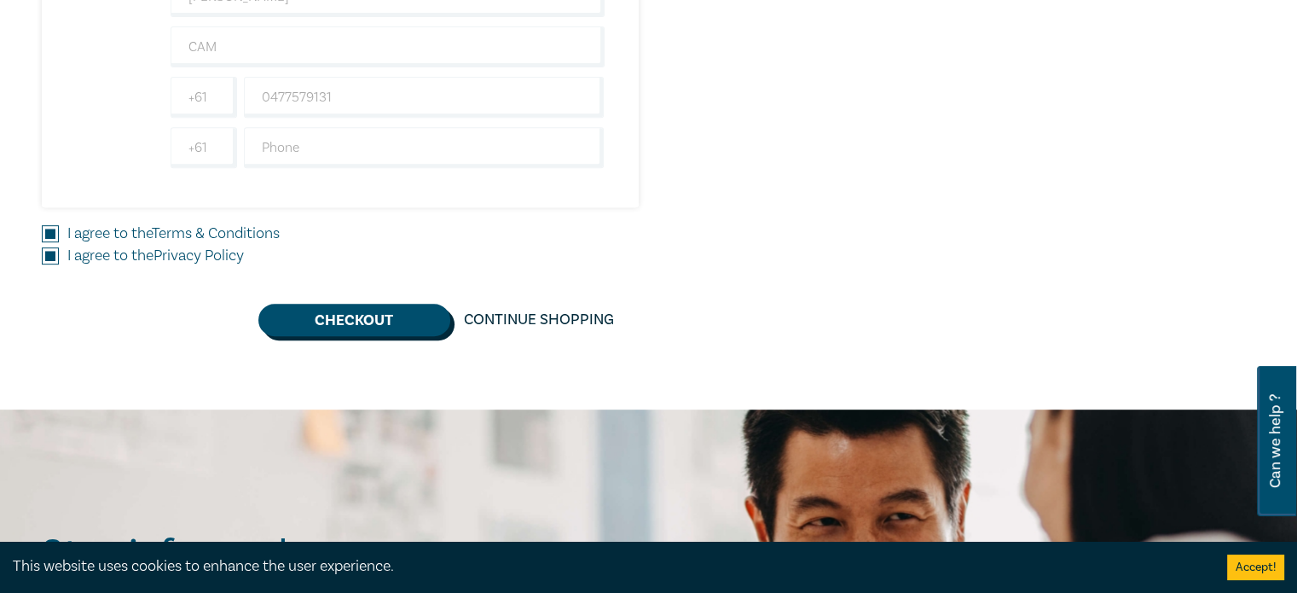
click at [355, 304] on button "Checkout" at bounding box center [354, 320] width 192 height 32
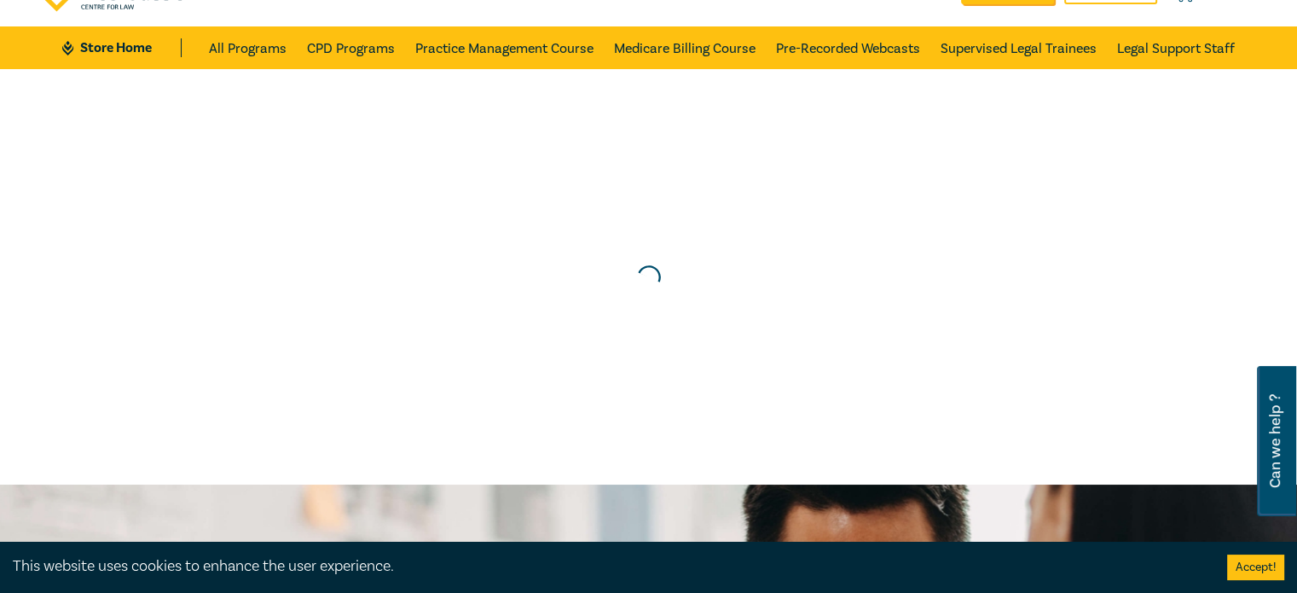
scroll to position [0, 0]
